Goal: Task Accomplishment & Management: Use online tool/utility

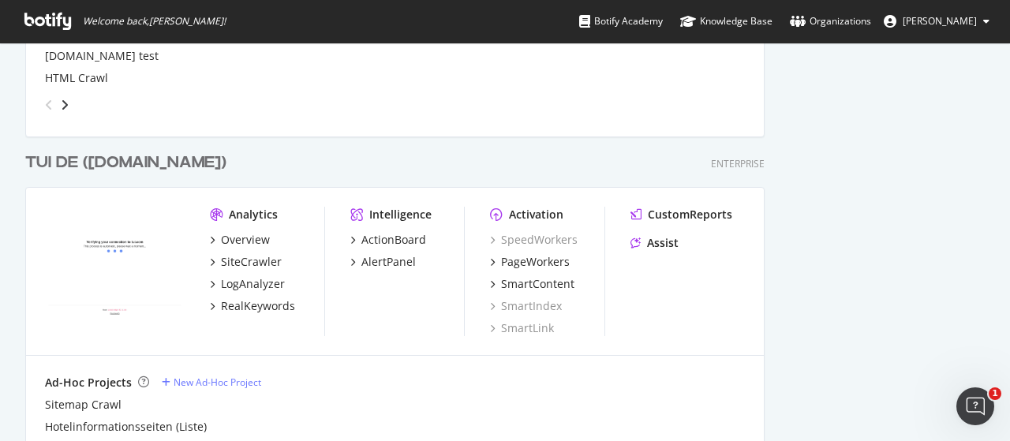
scroll to position [3881, 0]
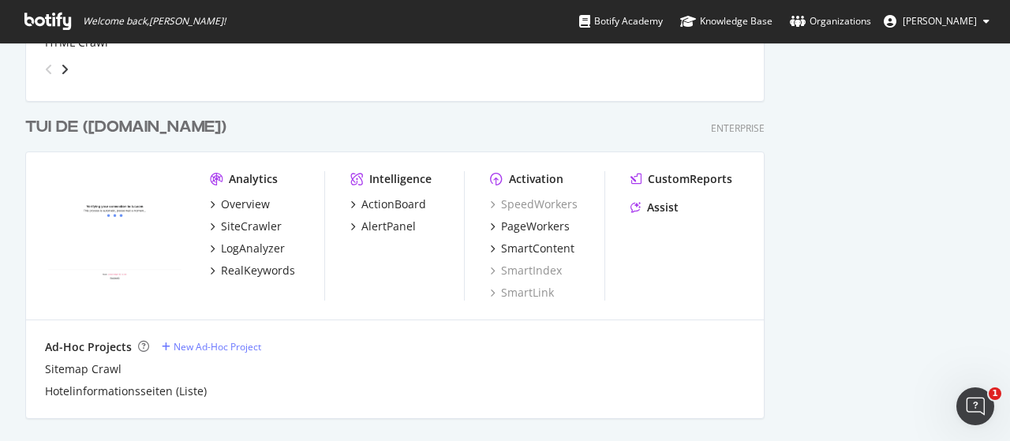
click at [127, 129] on div "TUI DE ([DOMAIN_NAME])" at bounding box center [125, 127] width 201 height 23
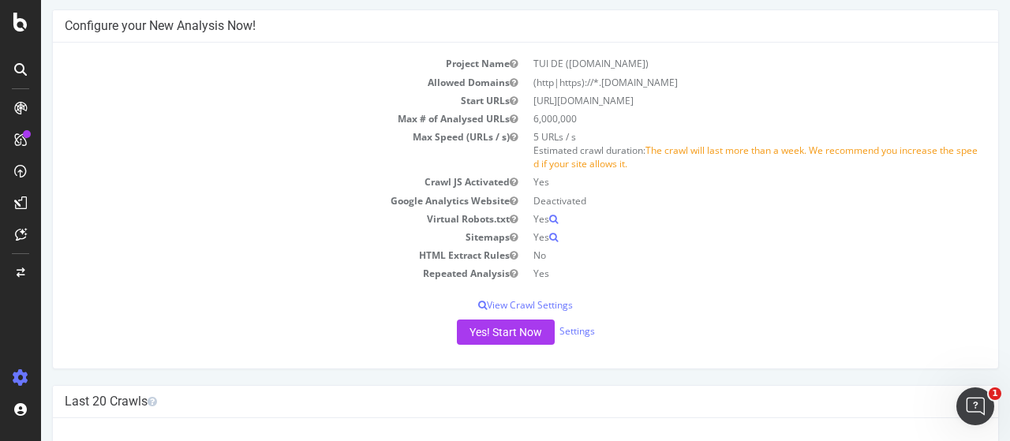
scroll to position [110, 0]
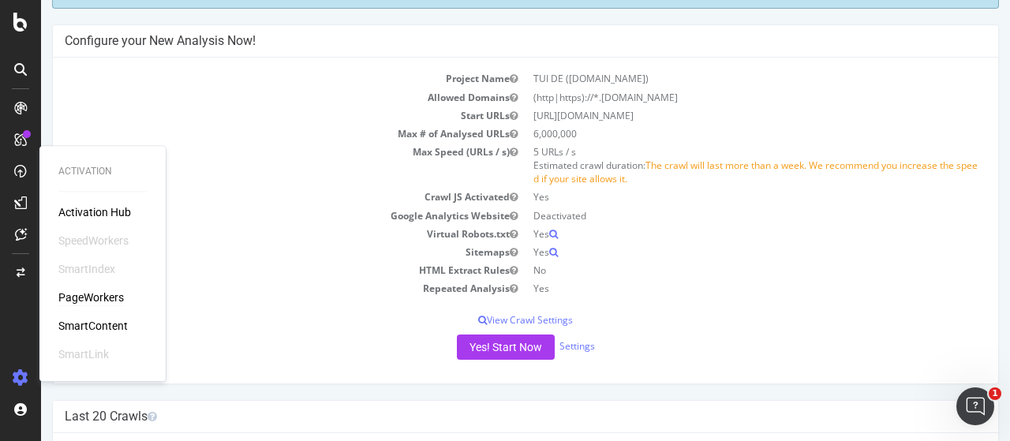
click at [85, 298] on div "PageWorkers" at bounding box center [91, 298] width 66 height 16
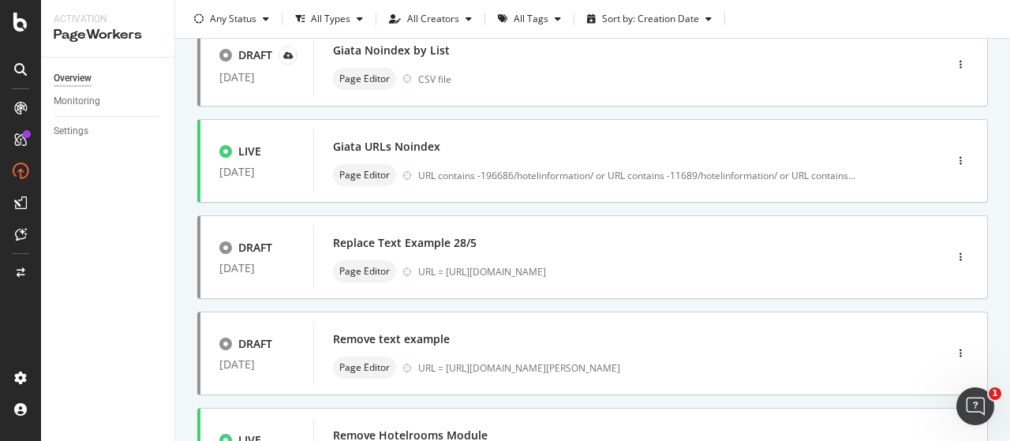
scroll to position [418, 0]
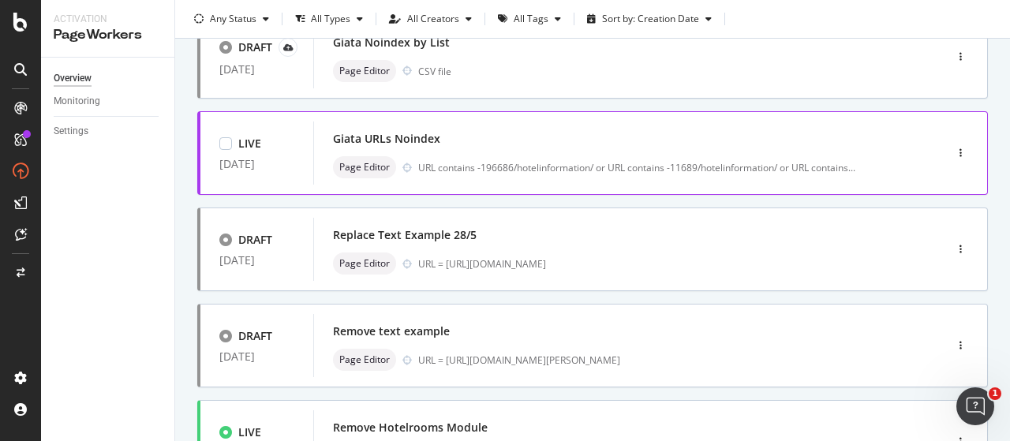
click at [524, 133] on div "Giata URLs Noindex" at bounding box center [605, 139] width 545 height 22
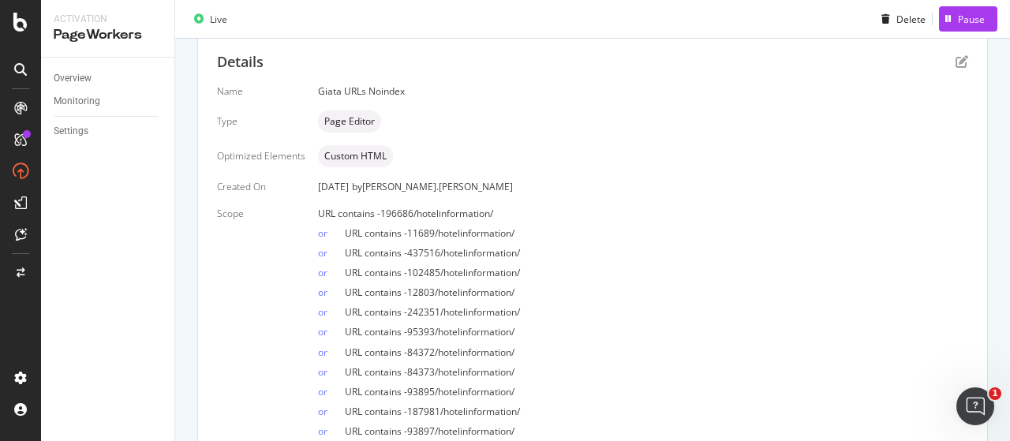
scroll to position [315, 0]
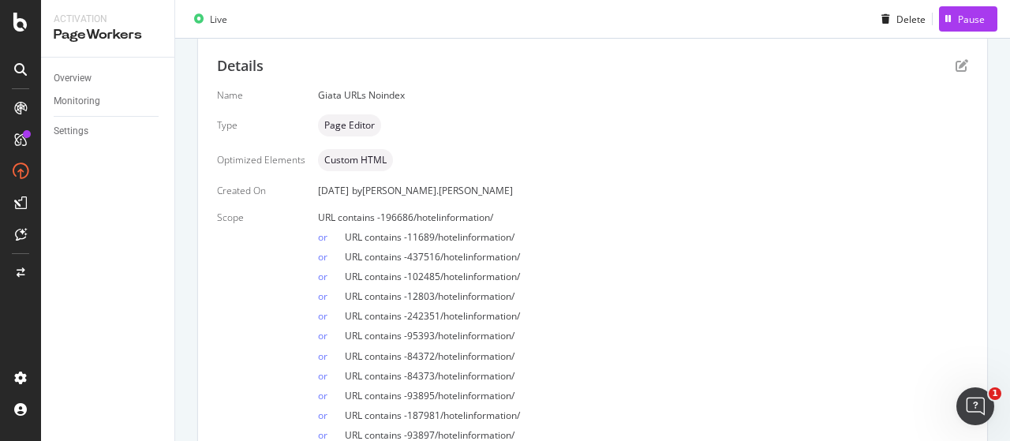
click at [949, 74] on div "Details" at bounding box center [592, 66] width 751 height 21
click at [956, 67] on icon "pen-to-square" at bounding box center [962, 65] width 13 height 13
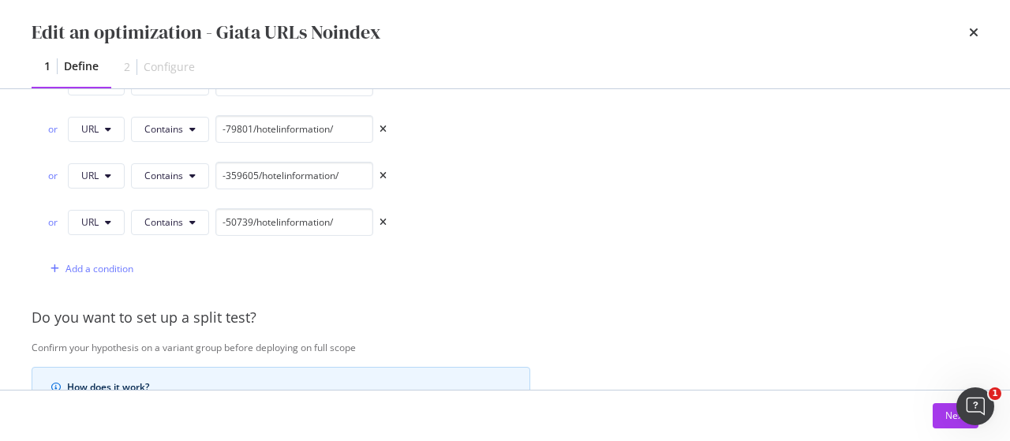
scroll to position [2821, 0]
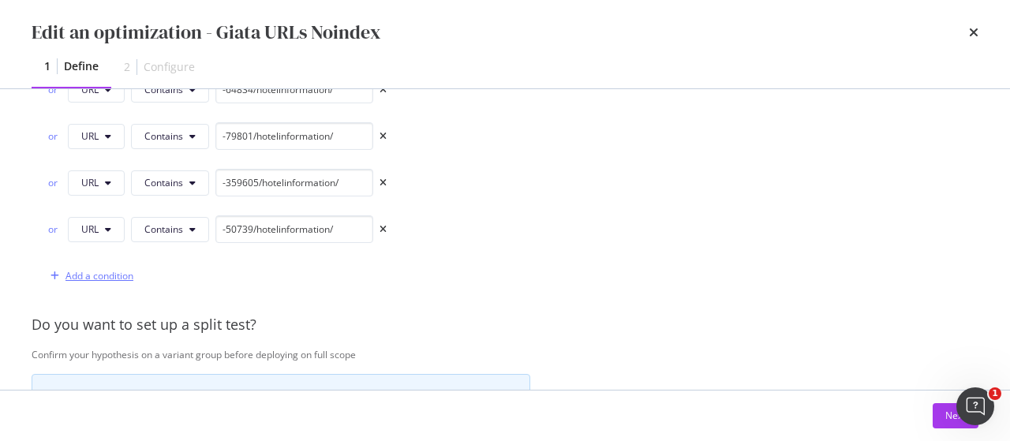
click at [107, 269] on div "Add a condition" at bounding box center [100, 275] width 68 height 13
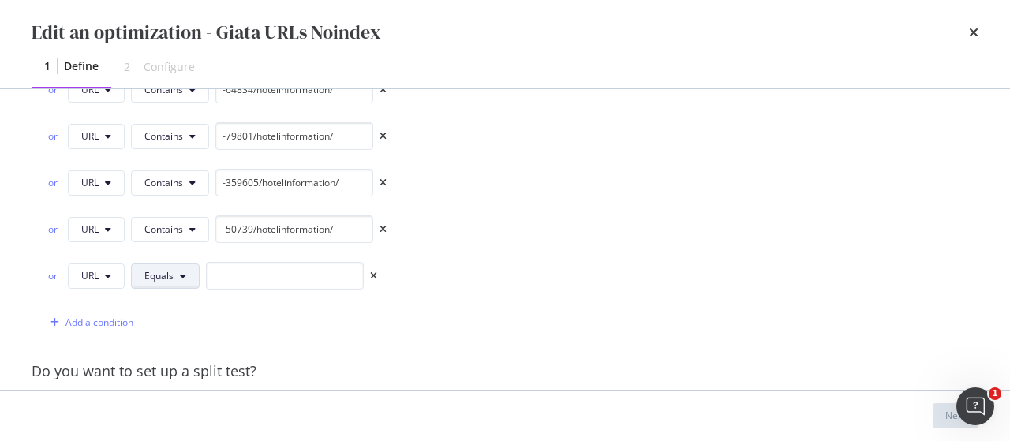
click at [167, 269] on span "Equals" at bounding box center [158, 275] width 29 height 13
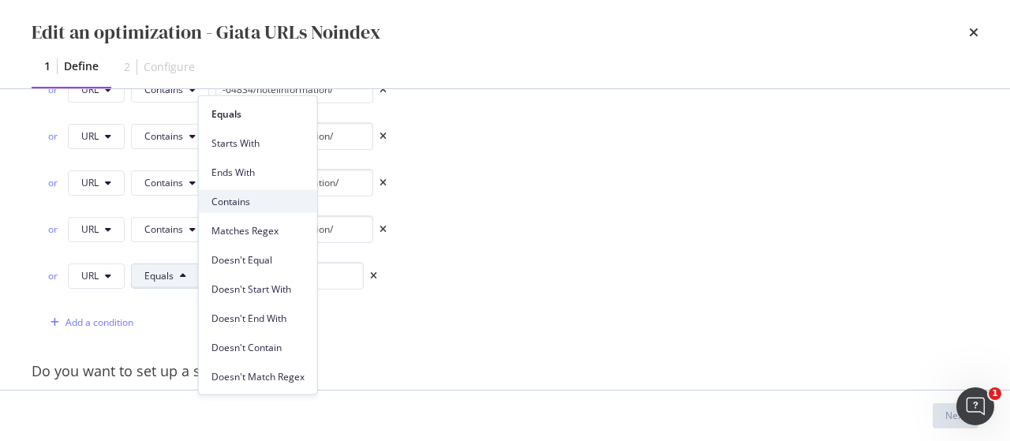
click at [237, 197] on span "Contains" at bounding box center [258, 201] width 93 height 14
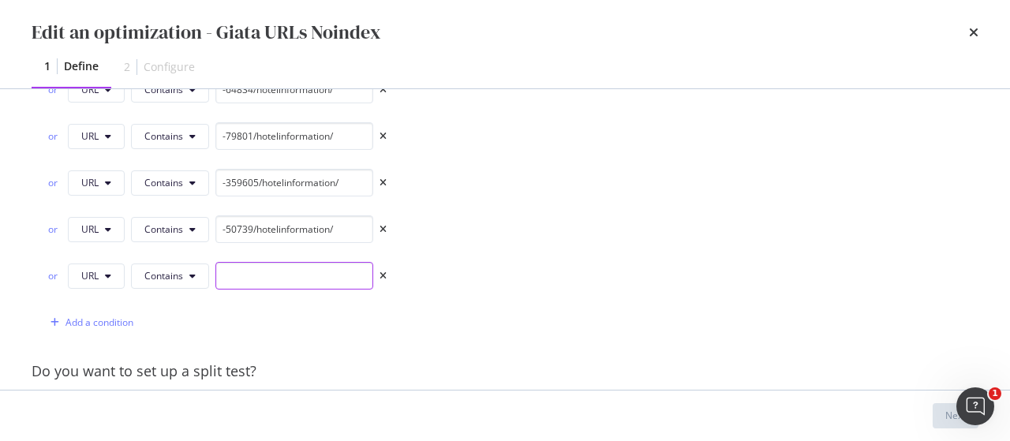
click at [270, 262] on input "modal" at bounding box center [294, 276] width 158 height 28
paste input "-69082/hotelinformation/"
click at [238, 262] on input "-69082/hotelinformation/" at bounding box center [294, 276] width 158 height 28
type input "-69082/hotelinformation/"
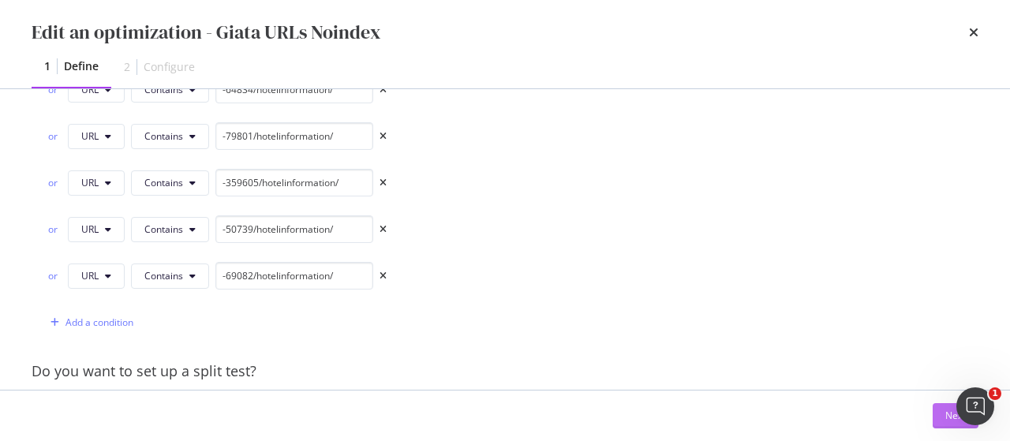
click at [937, 419] on button "Next" at bounding box center [956, 415] width 46 height 25
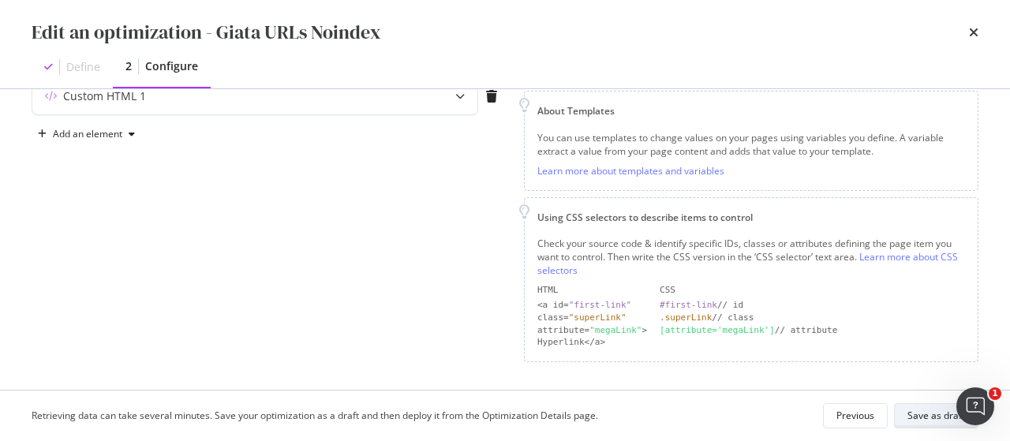
click at [939, 415] on div "Save as draft" at bounding box center [937, 415] width 58 height 13
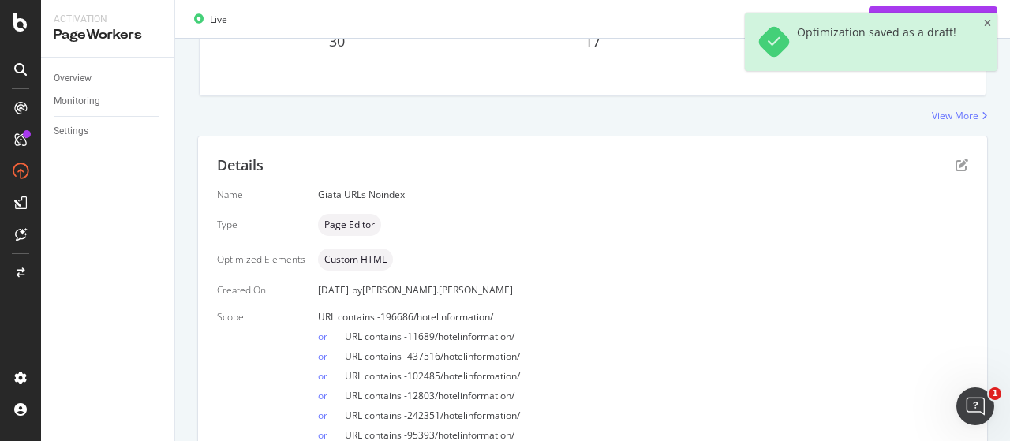
scroll to position [414, 0]
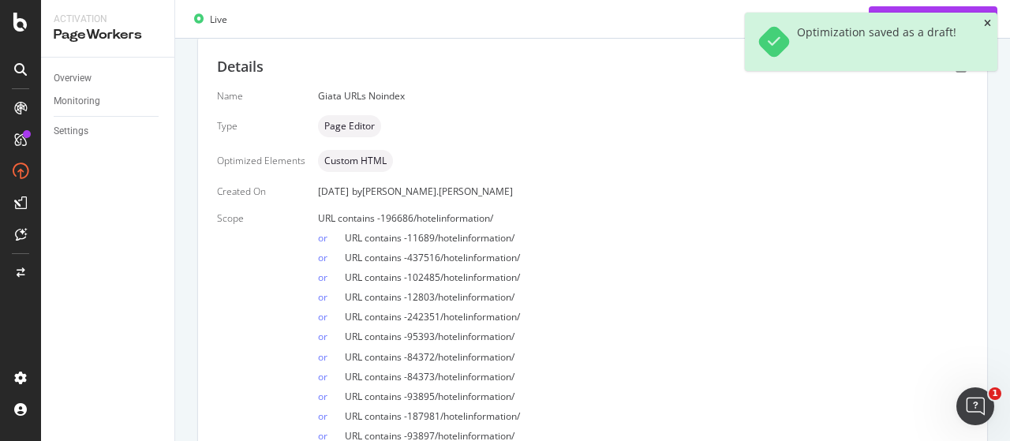
click at [987, 19] on icon "close toast" at bounding box center [987, 23] width 7 height 9
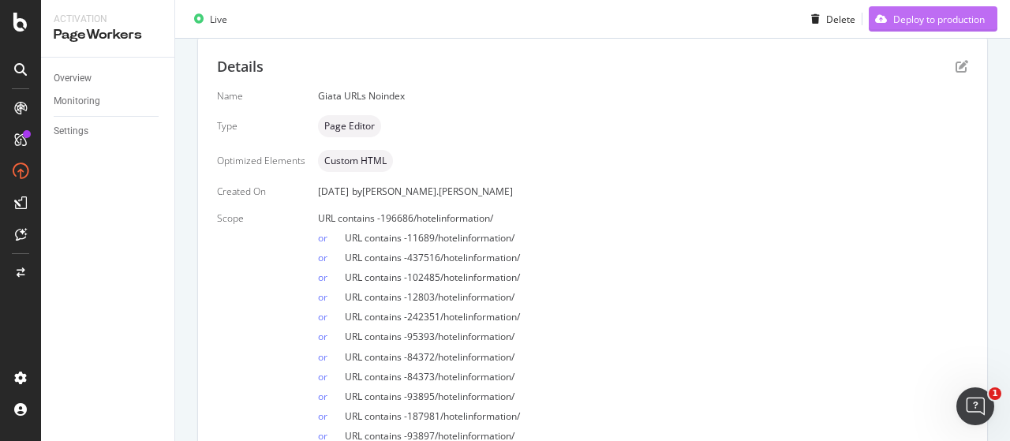
click at [943, 12] on div "Deploy to production" at bounding box center [939, 18] width 92 height 13
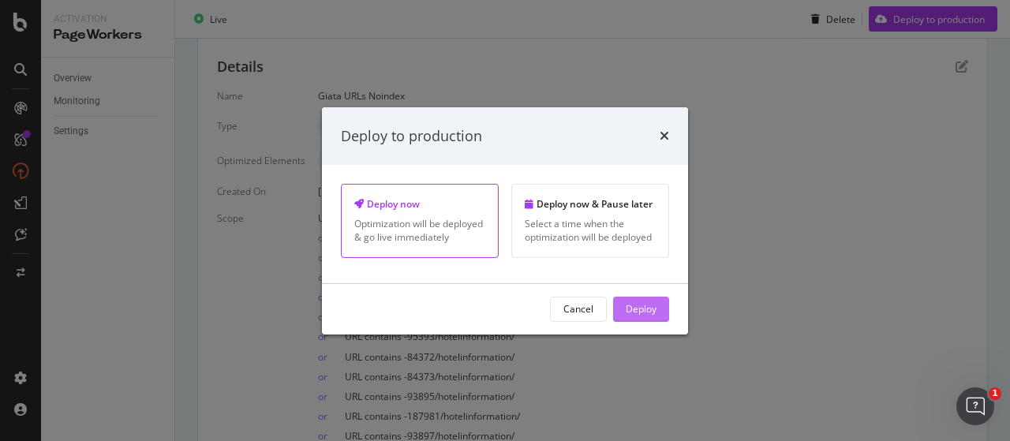
click at [628, 311] on div "Deploy" at bounding box center [641, 308] width 31 height 13
